Goal: Obtain resource: Obtain resource

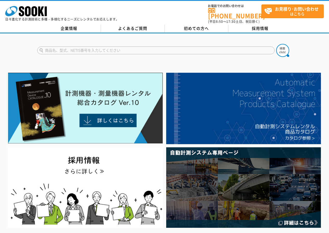
click at [89, 47] on input "text" at bounding box center [156, 51] width 238 height 8
paste input "VK11B-0"
type input "VK11B-0"
click at [287, 44] on img at bounding box center [282, 50] width 13 height 13
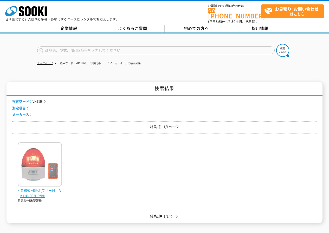
click at [54, 161] on img at bounding box center [40, 166] width 44 height 46
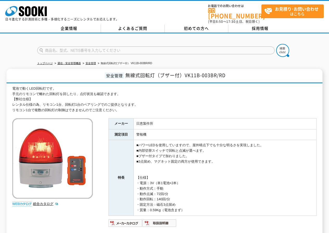
scroll to position [52, 0]
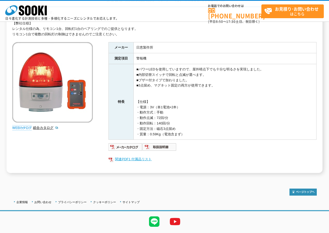
click at [135, 159] on link "関連PDF1 付属品リスト" at bounding box center [212, 159] width 208 height 7
